Goal: Task Accomplishment & Management: Manage account settings

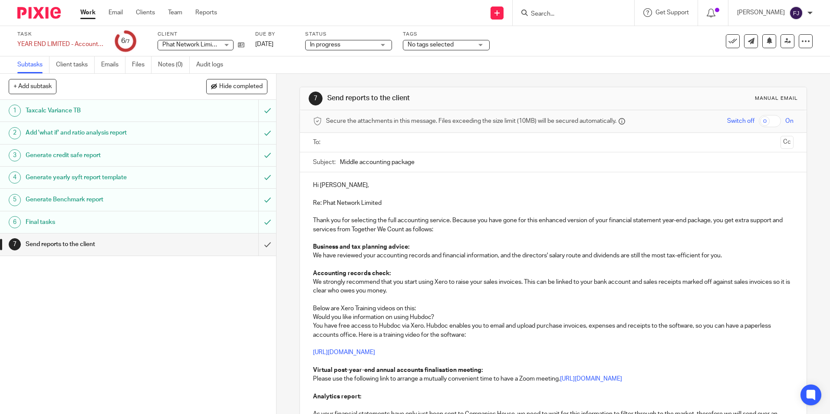
drag, startPoint x: 335, startPoint y: 98, endPoint x: 124, endPoint y: 335, distance: 317.4
click at [124, 335] on div "1 Taxcalc Variance TB 2 Add 'what if' and ratio analysis report 3 Generate cred…" at bounding box center [138, 257] width 276 height 314
drag, startPoint x: 359, startPoint y: 307, endPoint x: 239, endPoint y: 310, distance: 119.5
click at [239, 310] on div "1 Taxcalc Variance TB 2 Add 'what if' and ratio analysis report 3 Generate cred…" at bounding box center [138, 257] width 276 height 314
drag, startPoint x: 239, startPoint y: 311, endPoint x: 236, endPoint y: 317, distance: 6.4
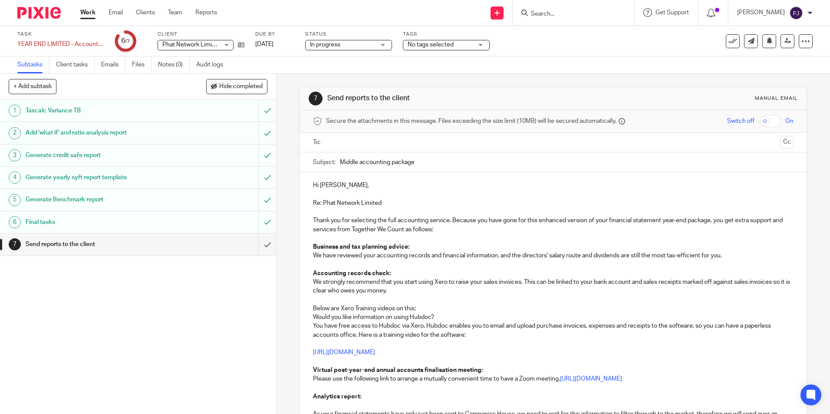
drag, startPoint x: 236, startPoint y: 317, endPoint x: 161, endPoint y: 320, distance: 75.2
click at [161, 320] on div "1 Taxcalc Variance TB 2 Add 'what if' and ratio analysis report 3 Generate cred…" at bounding box center [138, 257] width 276 height 314
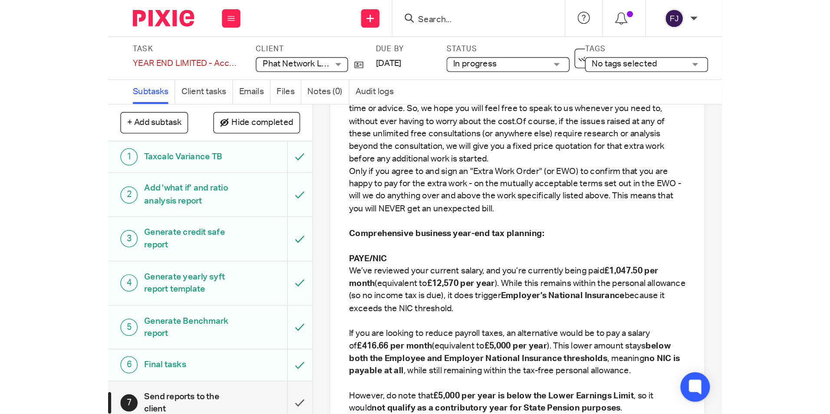
scroll to position [434, 0]
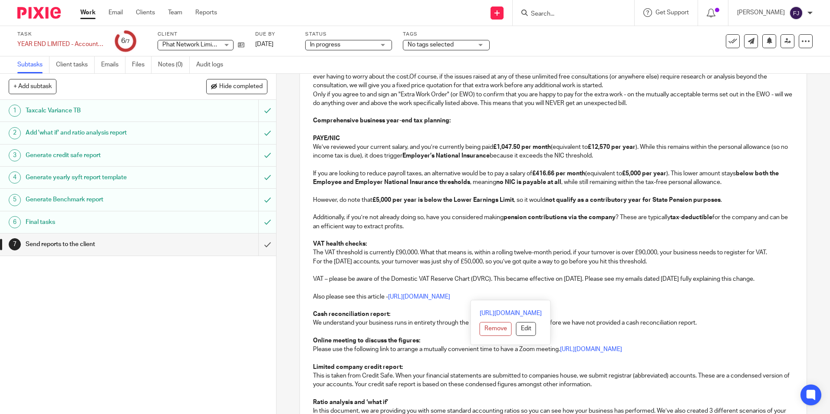
drag, startPoint x: 654, startPoint y: 298, endPoint x: 388, endPoint y: 297, distance: 266.6
click at [388, 297] on p "Also please see this article - https://www.togetherwecount.co.uk/reducing-vat-b…" at bounding box center [553, 297] width 480 height 9
drag, startPoint x: 536, startPoint y: 295, endPoint x: 548, endPoint y: 295, distance: 11.7
click at [450, 295] on link "[URL][DOMAIN_NAME]" at bounding box center [419, 297] width 62 height 6
click at [531, 313] on link "[URL][DOMAIN_NAME]" at bounding box center [544, 313] width 62 height 9
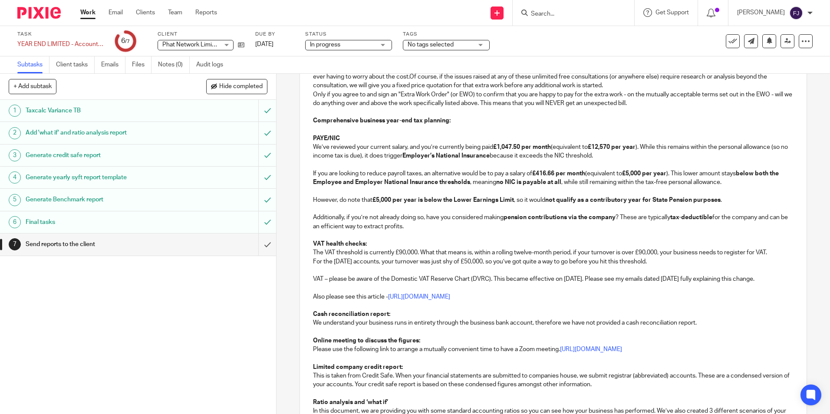
click at [770, 294] on p "Also please see this article - https://togetherwecount.co.uk/reducing-vat-bill-…" at bounding box center [553, 297] width 480 height 9
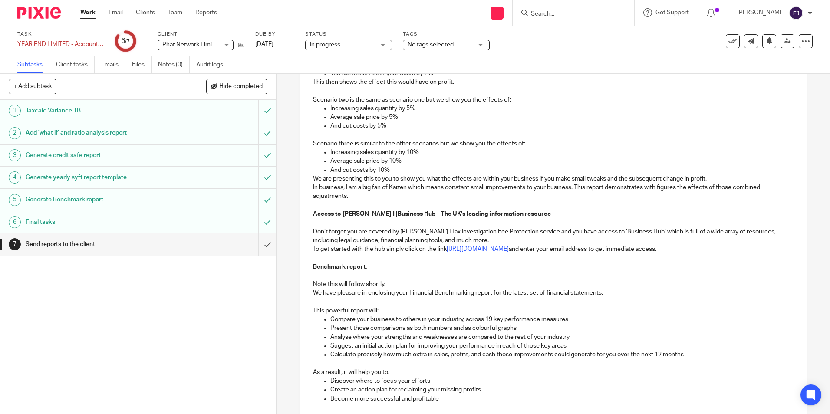
scroll to position [934, 0]
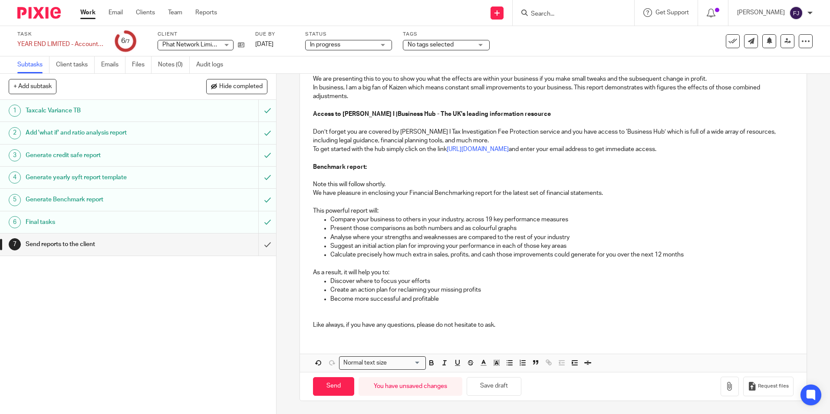
click at [491, 387] on button "Save draft" at bounding box center [494, 386] width 55 height 19
click at [495, 390] on button "Save draft" at bounding box center [494, 386] width 55 height 19
click at [785, 44] on link at bounding box center [788, 41] width 14 height 14
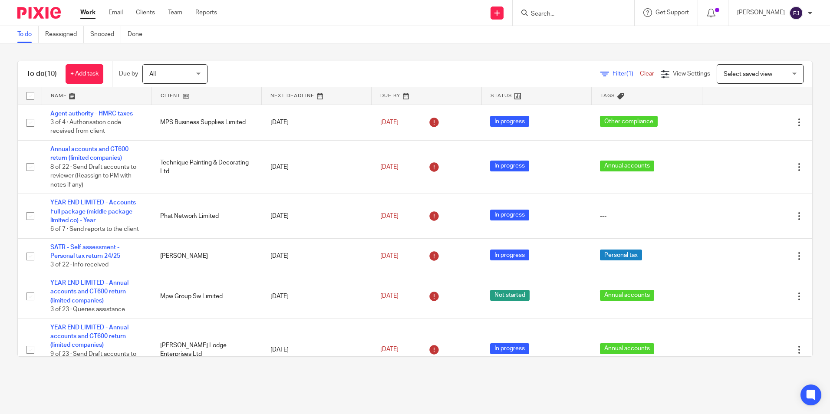
click at [83, 10] on link "Work" at bounding box center [87, 12] width 15 height 9
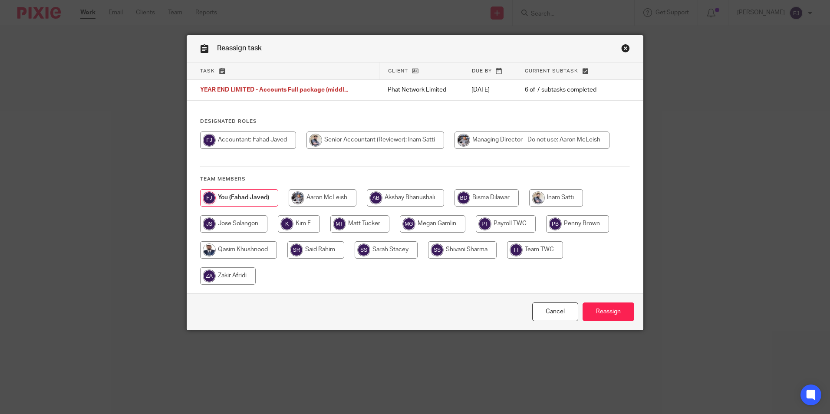
click at [552, 196] on input "radio" at bounding box center [556, 197] width 54 height 17
radio input "true"
click at [598, 319] on input "Reassign" at bounding box center [609, 312] width 52 height 19
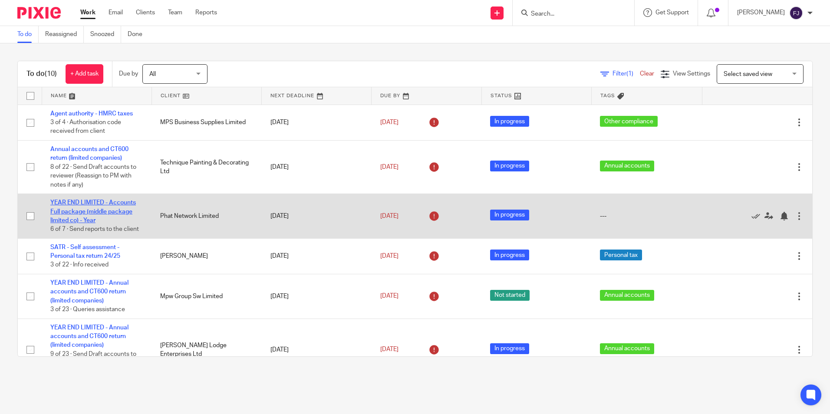
click at [75, 209] on link "YEAR END LIMITED - Accounts Full package (middle package limited co) - Year" at bounding box center [93, 212] width 86 height 24
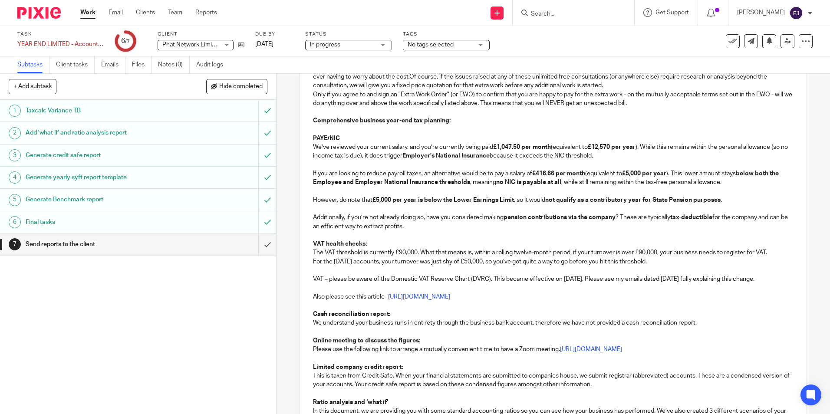
scroll to position [651, 0]
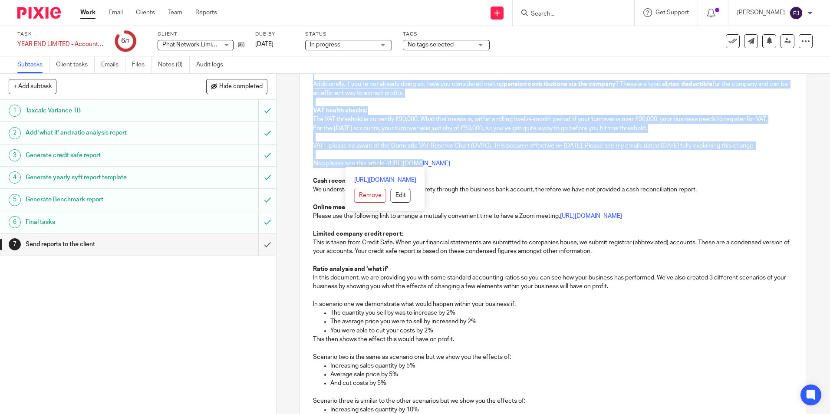
drag, startPoint x: 415, startPoint y: 79, endPoint x: 423, endPoint y: 79, distance: 8.7
click at [423, 79] on div "Hi [PERSON_NAME], Re: Phat Network Limited Thank you for selecting the full acc…" at bounding box center [553, 149] width 506 height 1089
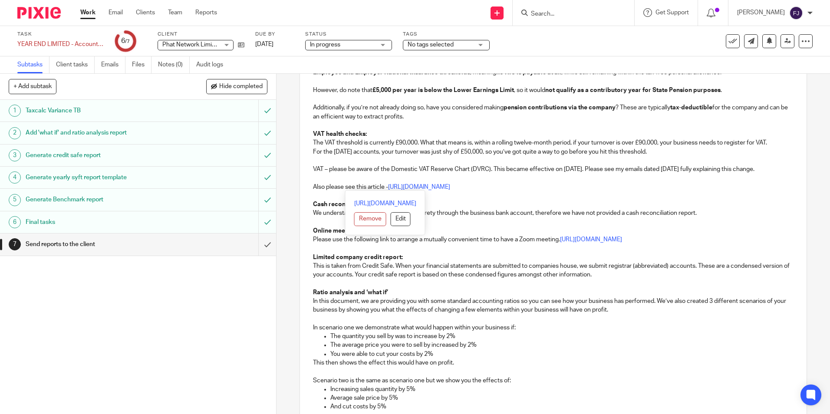
click at [565, 222] on p at bounding box center [553, 222] width 480 height 9
drag, startPoint x: 491, startPoint y: 184, endPoint x: 504, endPoint y: 183, distance: 12.6
click at [504, 183] on p "Also please see this article - https://togetherwecount.co.uk/reducing-vat-bill-…" at bounding box center [553, 187] width 480 height 9
click at [499, 201] on link "[URL][DOMAIN_NAME]" at bounding box center [499, 203] width 62 height 9
click at [673, 176] on p at bounding box center [553, 178] width 480 height 9
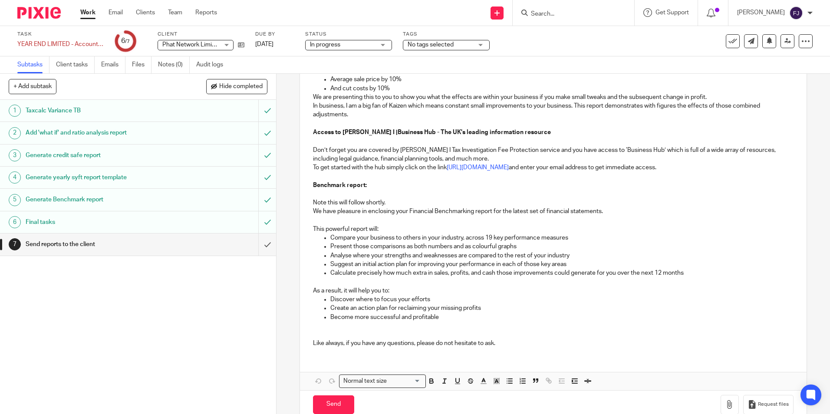
scroll to position [934, 0]
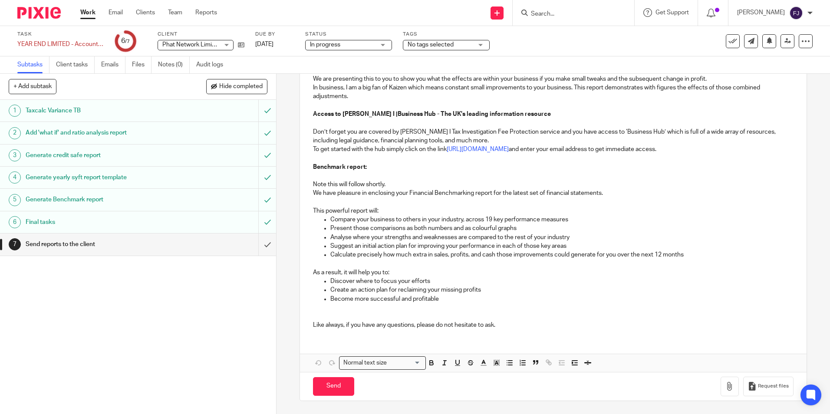
click at [87, 13] on link "Work" at bounding box center [87, 12] width 15 height 9
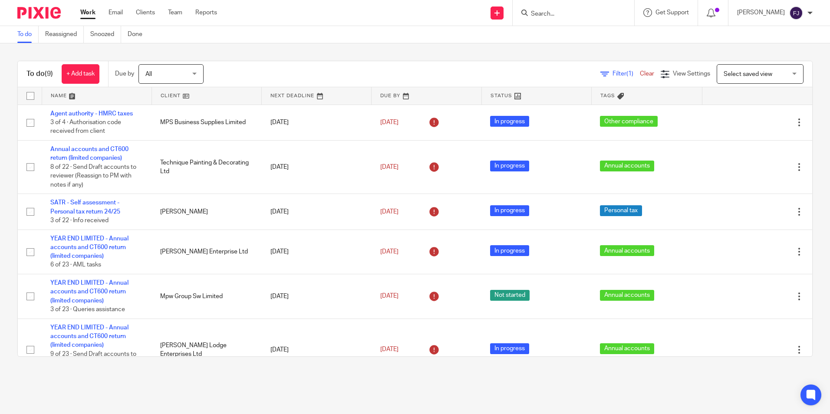
click at [92, 13] on link "Work" at bounding box center [87, 12] width 15 height 9
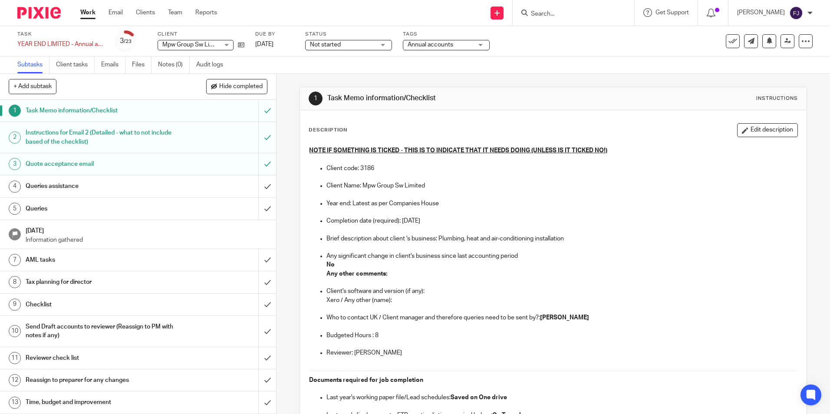
click at [35, 208] on h1 "Queries" at bounding box center [100, 208] width 149 height 13
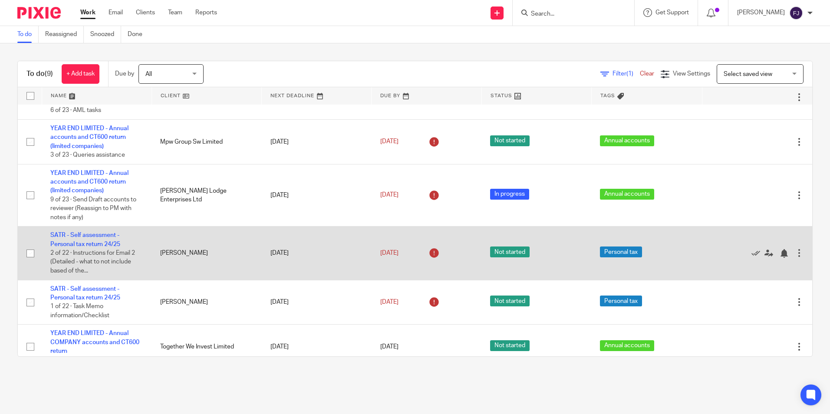
scroll to position [167, 0]
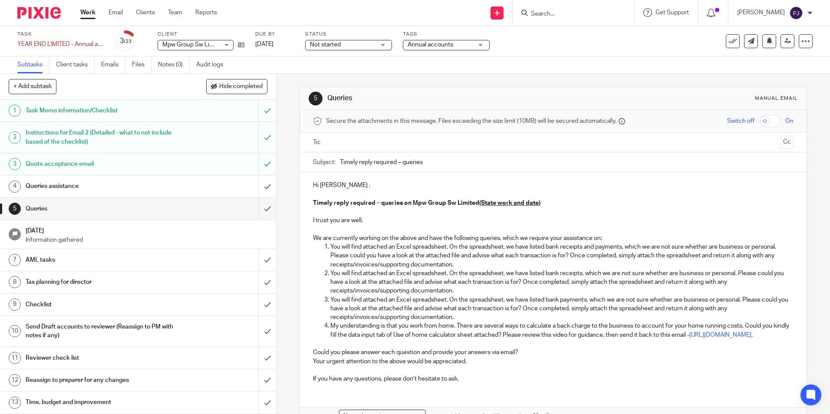
click at [330, 248] on p "You will find attached an Excel spreadsheet. On the spreadsheet, we have listed…" at bounding box center [561, 256] width 463 height 26
click at [330, 249] on p "You will find attached an Excel spreadsheet. On the spreadsheet, we have listed…" at bounding box center [561, 256] width 463 height 26
click at [330, 322] on li "My understanding is that you work from home. There are several ways to calculat…" at bounding box center [561, 331] width 463 height 18
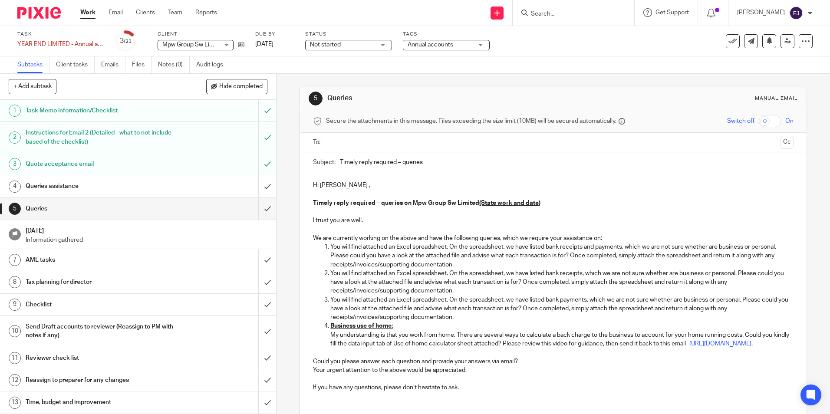
click at [330, 245] on p "You will find attached an Excel spreadsheet. On the spreadsheet, we have listed…" at bounding box center [561, 256] width 463 height 26
click at [330, 246] on p "You will find attached an Excel spreadsheet. On the spreadsheet, we have listed…" at bounding box center [561, 256] width 463 height 26
